Goal: Find specific page/section: Find specific page/section

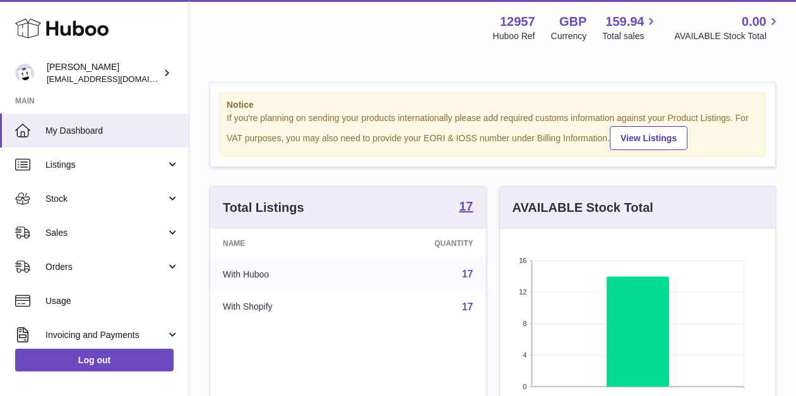
scroll to position [197, 275]
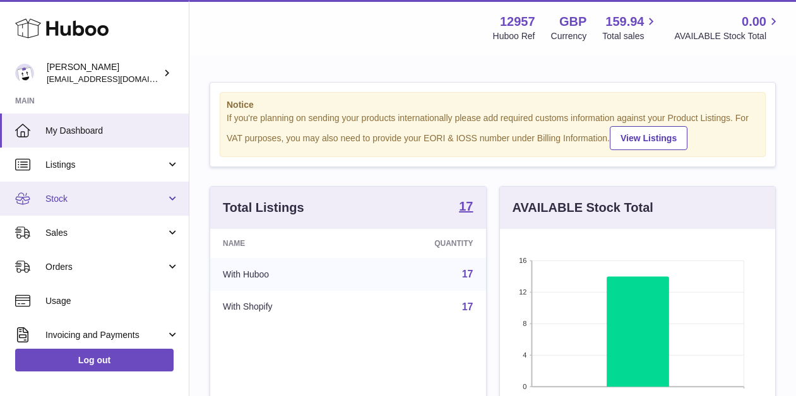
click at [68, 198] on span "Stock" at bounding box center [105, 199] width 121 height 12
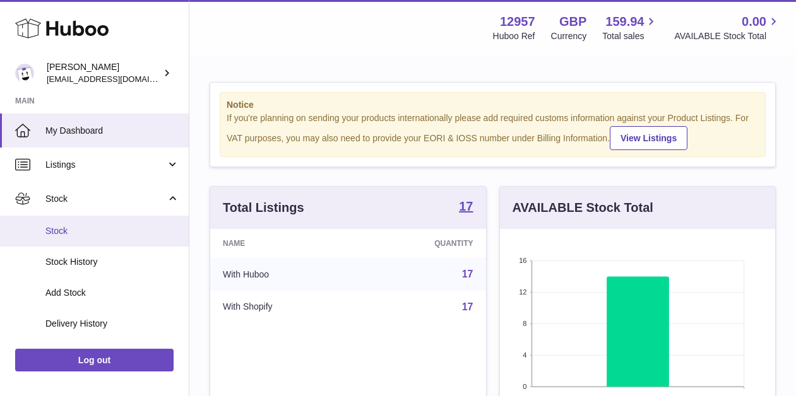
click at [93, 233] on span "Stock" at bounding box center [112, 231] width 134 height 12
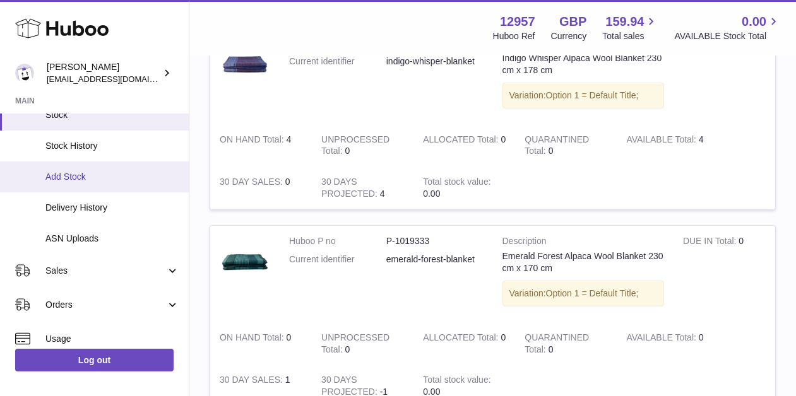
scroll to position [117, 0]
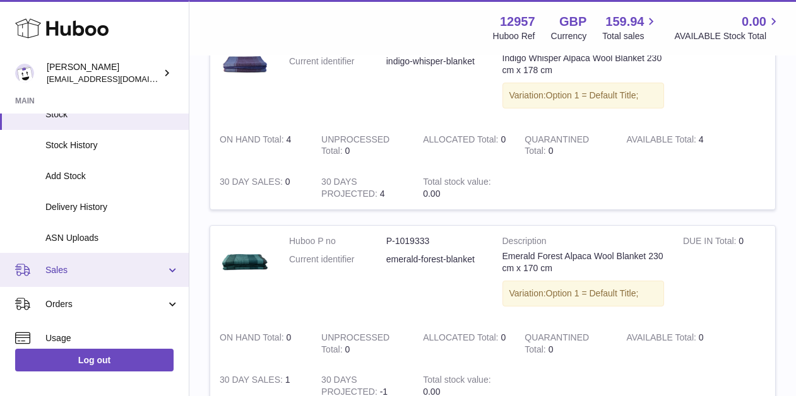
click at [86, 279] on link "Sales" at bounding box center [94, 270] width 189 height 34
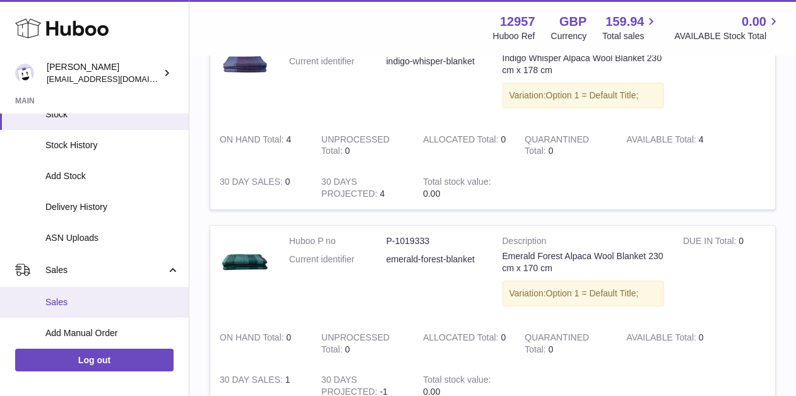
click at [79, 306] on span "Sales" at bounding box center [112, 303] width 134 height 12
